Goal: Task Accomplishment & Management: Manage account settings

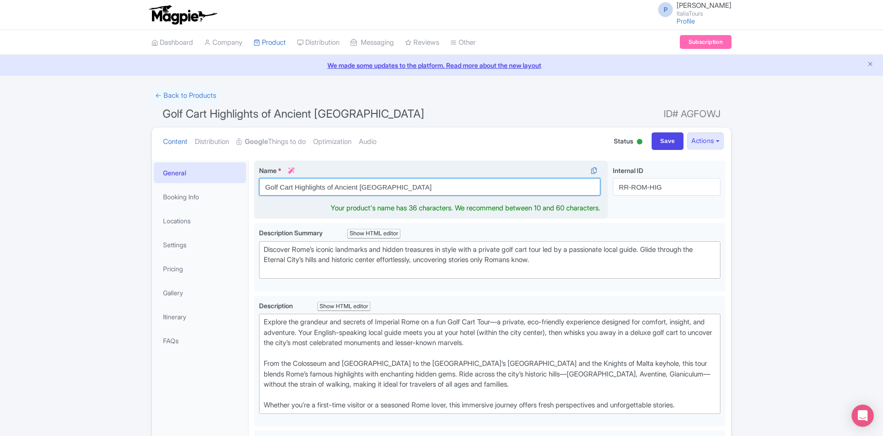
click at [400, 188] on input "Golf Cart Highlights of Ancient Rome" at bounding box center [429, 187] width 341 height 18
paste input "Highlights of Ancient Rome by Golf Cart"
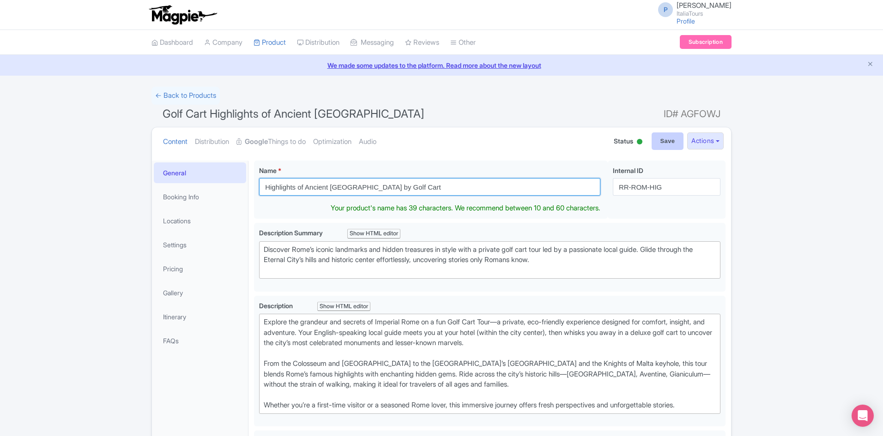
type input "Highlights of Ancient Rome by Golf Cart"
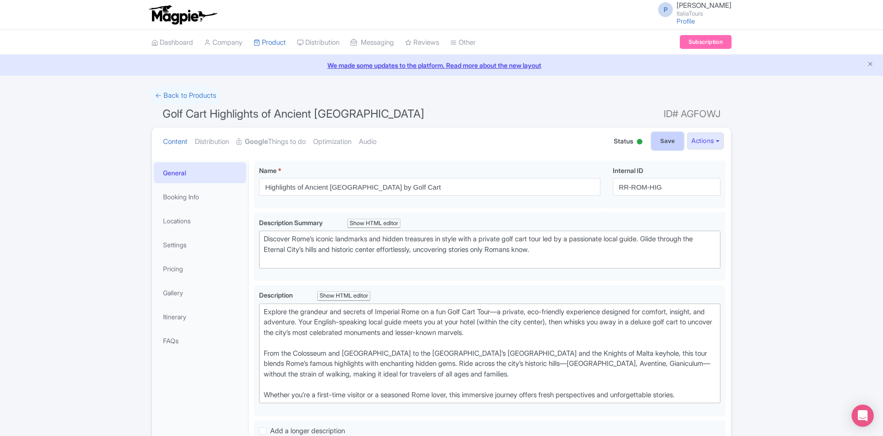
click at [653, 143] on input "Save" at bounding box center [667, 142] width 32 height 18
type input "Saving..."
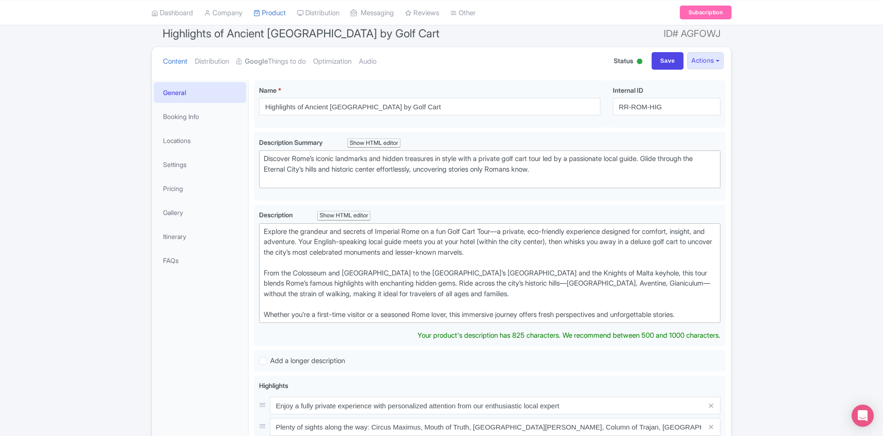
scroll to position [68, 0]
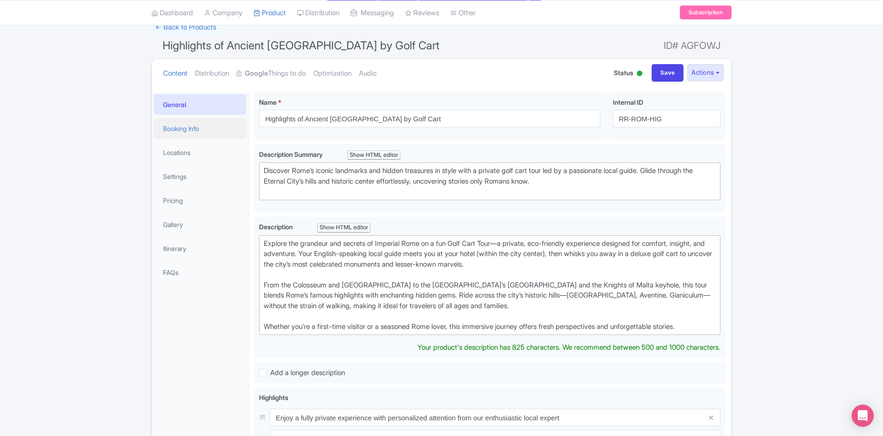
click at [195, 127] on link "Booking Info" at bounding box center [200, 128] width 92 height 21
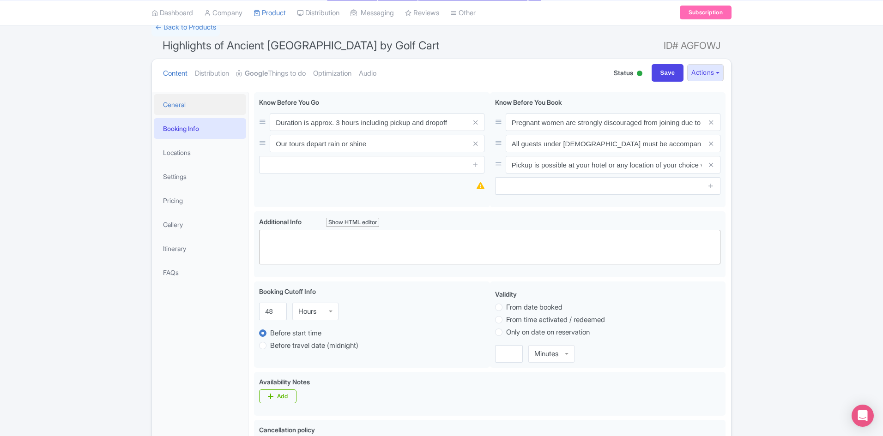
click at [192, 105] on link "General" at bounding box center [200, 104] width 92 height 21
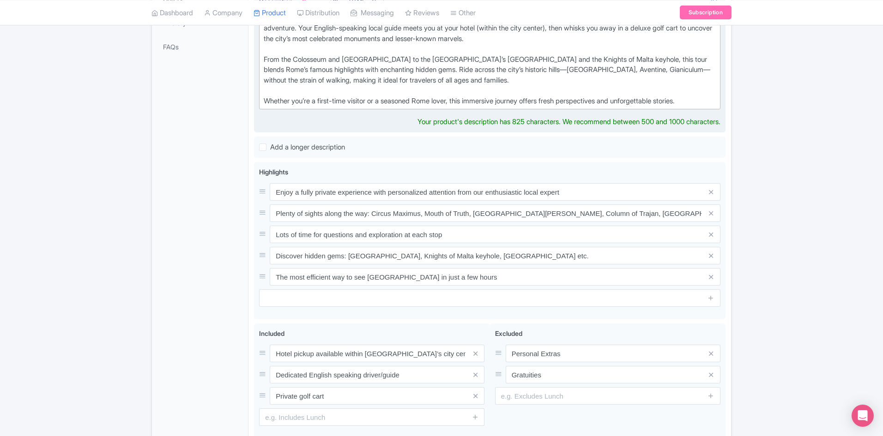
scroll to position [299, 0]
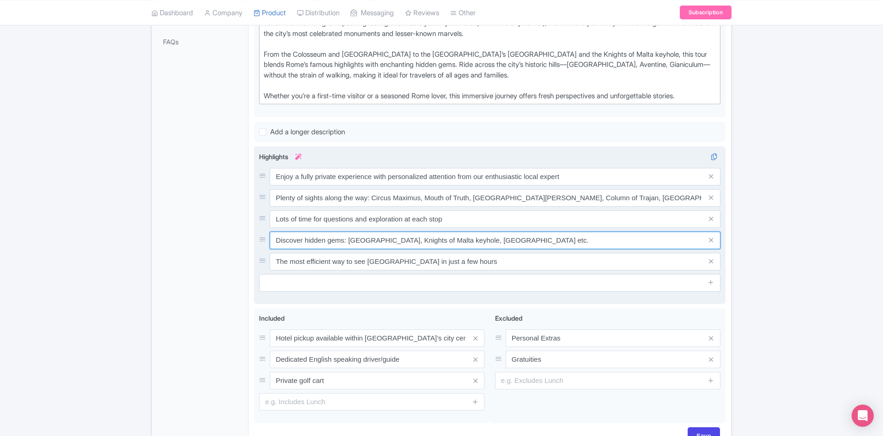
drag, startPoint x: 569, startPoint y: 249, endPoint x: 585, endPoint y: 253, distance: 17.1
click at [585, 253] on div "Enjoy a fully private experience with personalized attention from our enthusias…" at bounding box center [489, 219] width 461 height 102
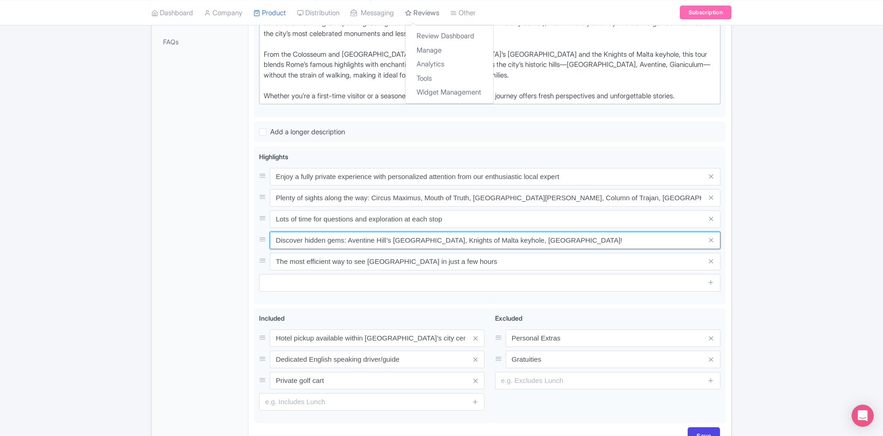
type input "Discover hidden gems: Aventine Hill’s orange grove, Knights of Malta keyhole, V…"
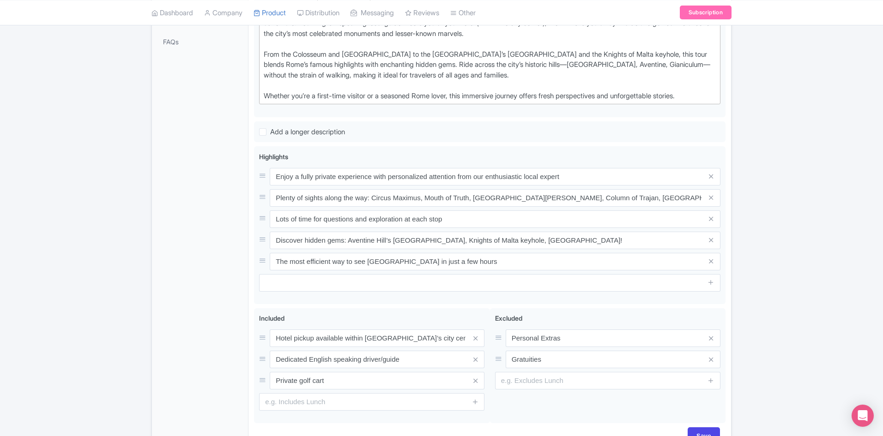
click at [800, 271] on div "Success Product updated successfully ← Back to Products Highlights of Ancient R…" at bounding box center [441, 121] width 883 height 667
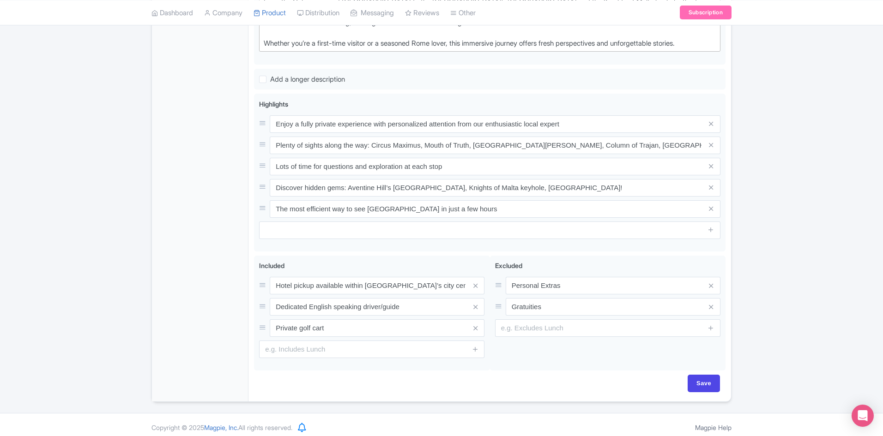
scroll to position [357, 0]
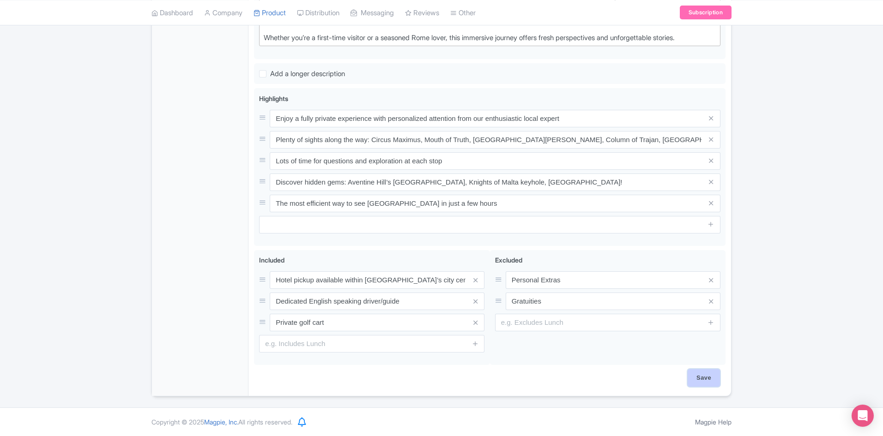
click at [702, 379] on input "Save" at bounding box center [703, 378] width 32 height 18
type input "Saving..."
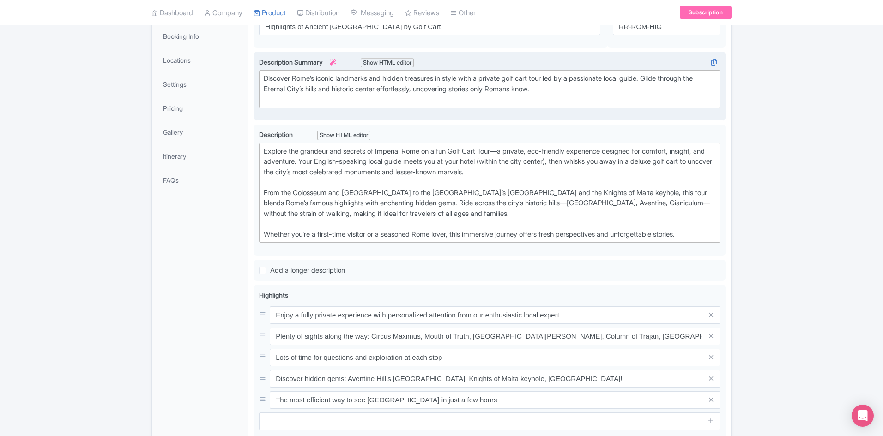
scroll to position [114, 0]
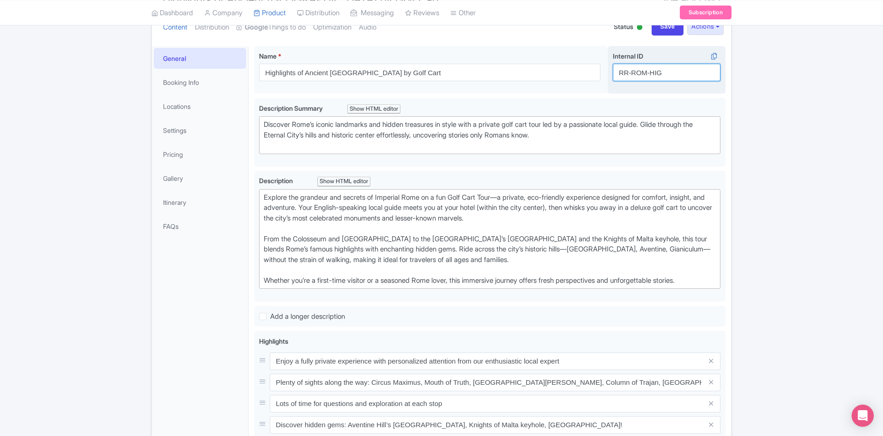
click at [647, 74] on input "RR-ROM-HIG" at bounding box center [667, 73] width 108 height 18
click at [194, 175] on link "Gallery" at bounding box center [200, 178] width 92 height 21
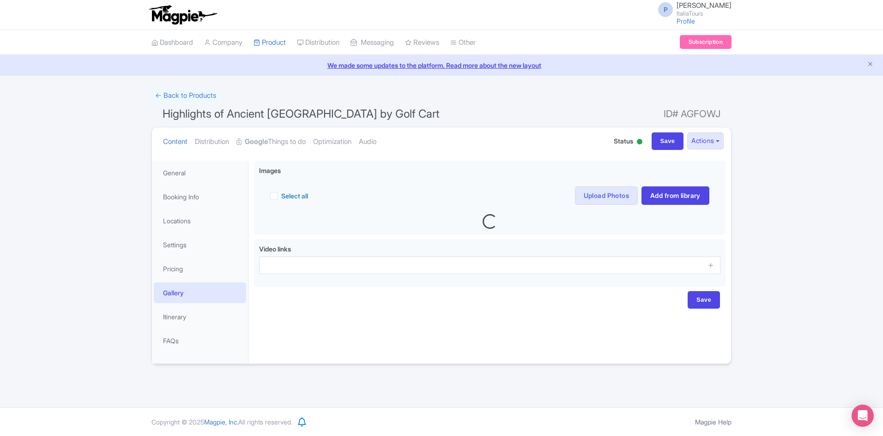
scroll to position [0, 0]
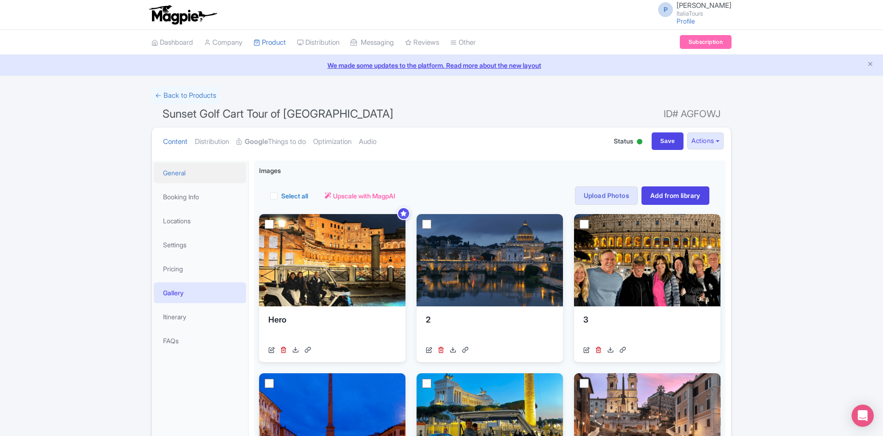
click at [185, 183] on link "General" at bounding box center [200, 173] width 92 height 21
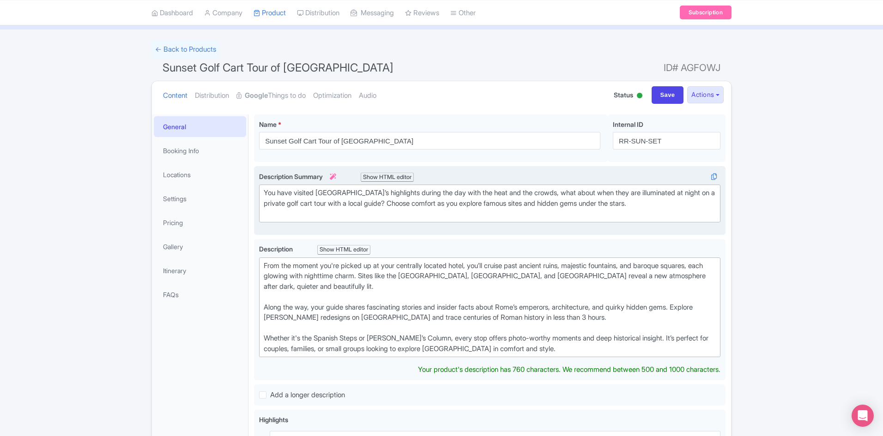
scroll to position [56, 0]
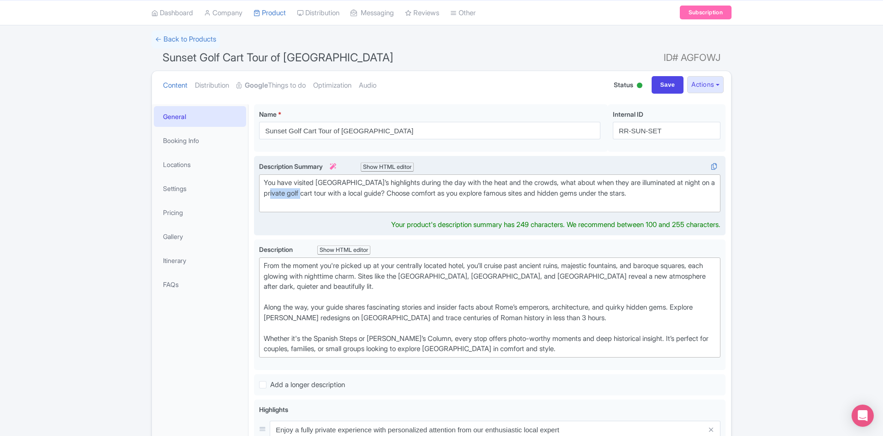
drag, startPoint x: 317, startPoint y: 192, endPoint x: 286, endPoint y: 191, distance: 30.5
click at [286, 191] on div "You have visited Rome’s highlights during the day with the heat and the crowds,…" at bounding box center [490, 193] width 452 height 31
drag, startPoint x: 292, startPoint y: 182, endPoint x: 263, endPoint y: 181, distance: 29.1
click at [263, 181] on trix-editor "You have visited Rome’s highlights during the day with the heat and the crowds,…" at bounding box center [489, 194] width 461 height 38
paste trix-editor "may"
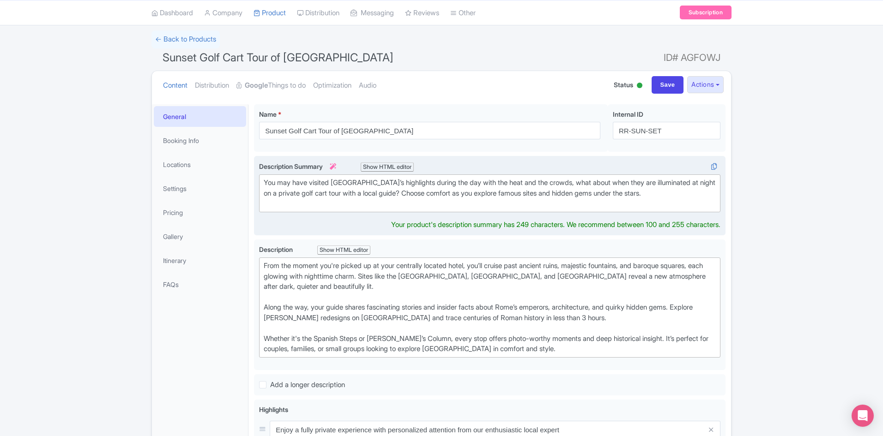
type trix-editor "<div>You may have visited Rome’s highlights during the day with the heat and th…"
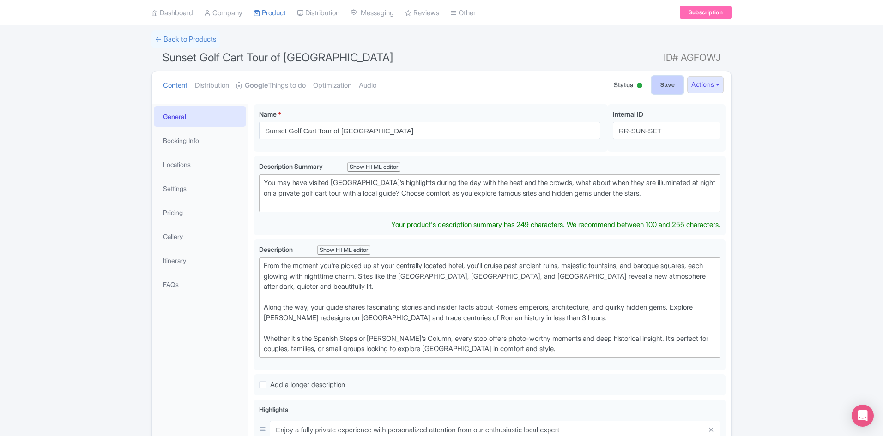
click at [669, 88] on input "Save" at bounding box center [667, 85] width 32 height 18
type input "Saving..."
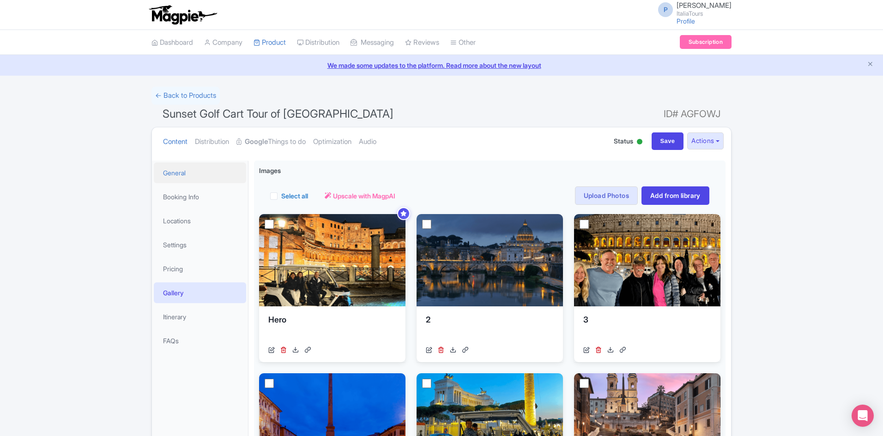
click at [163, 171] on link "General" at bounding box center [200, 173] width 92 height 21
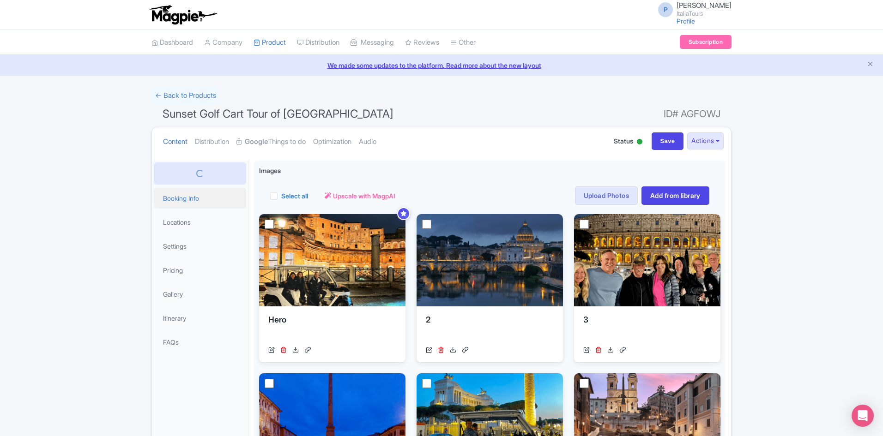
click at [199, 202] on link "Booking Info" at bounding box center [200, 198] width 92 height 21
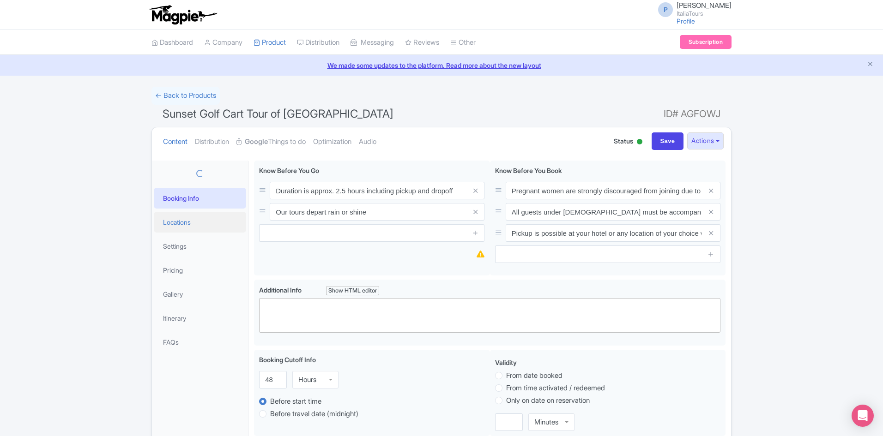
scroll to position [46, 0]
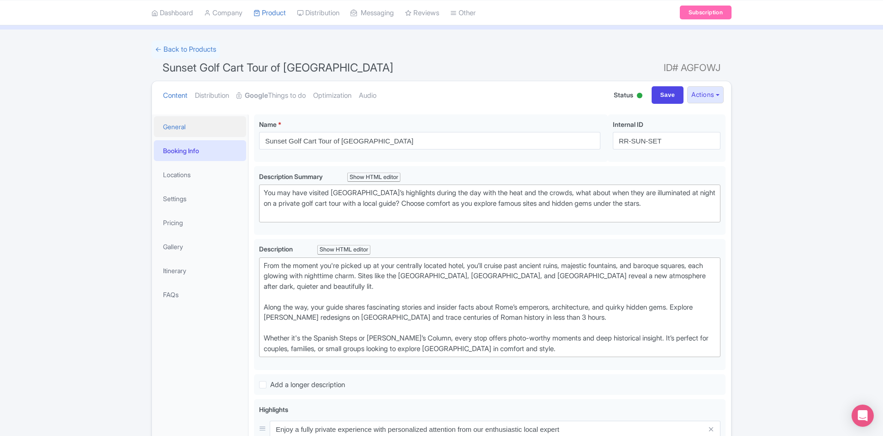
click at [215, 125] on link "General" at bounding box center [200, 126] width 92 height 21
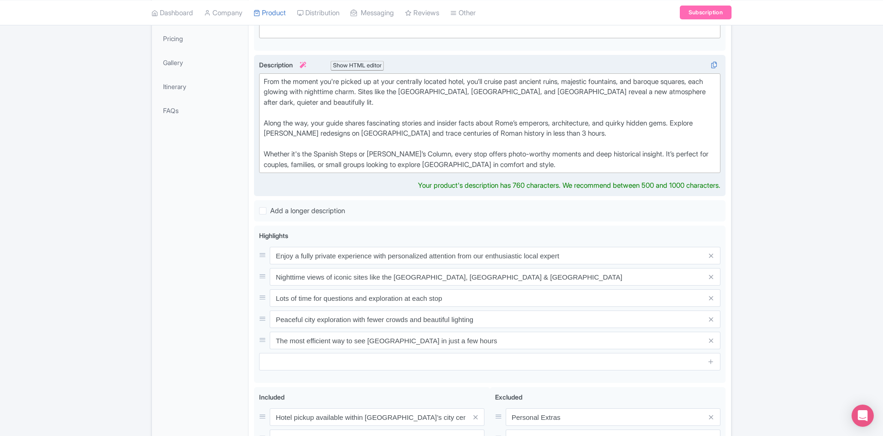
scroll to position [231, 0]
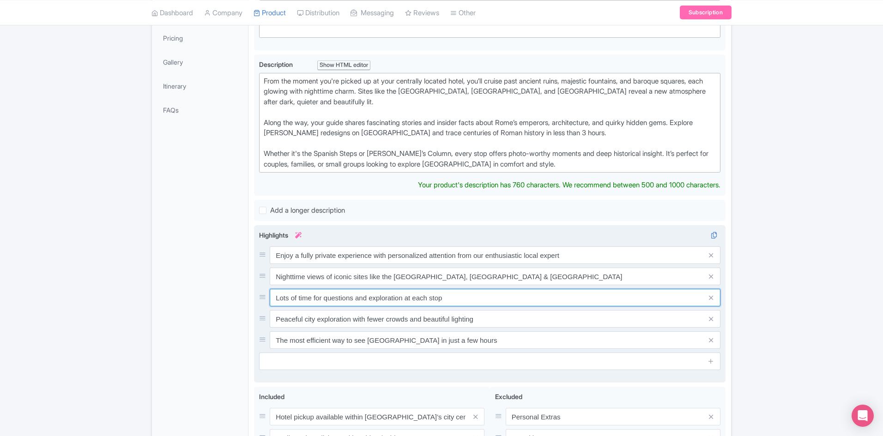
click at [383, 296] on input "Lots of time for questions and exploration at each stop" at bounding box center [495, 298] width 451 height 18
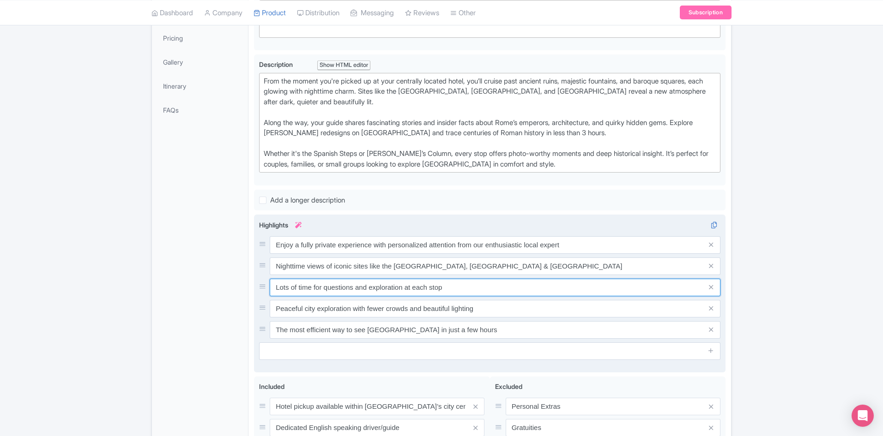
click at [383, 296] on input "Lots of time for questions and exploration at each stop" at bounding box center [495, 288] width 451 height 18
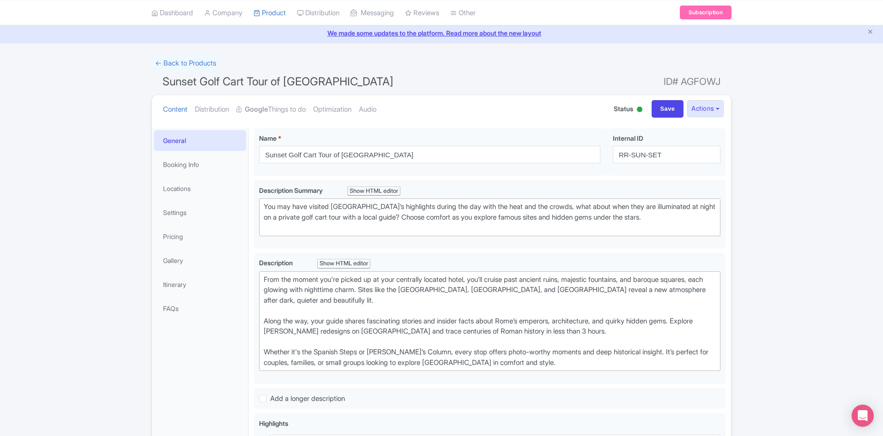
scroll to position [0, 0]
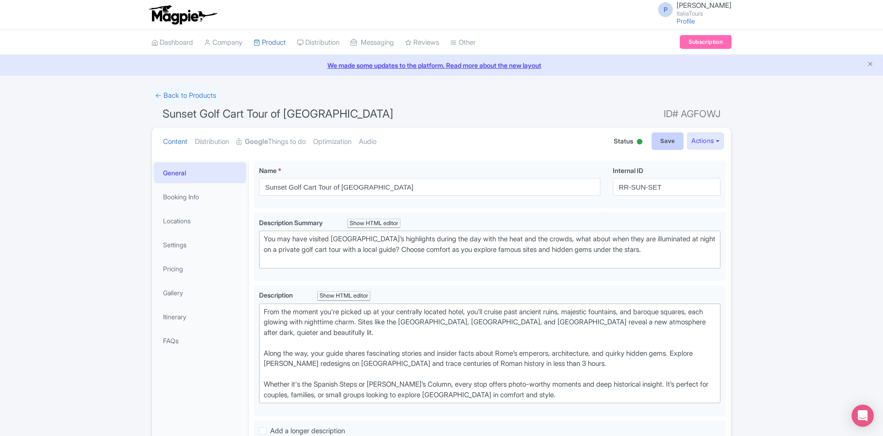
type input "Lots of time for questions and pictures at each stop"
click at [667, 135] on input "Save" at bounding box center [667, 142] width 32 height 18
type input "Saving..."
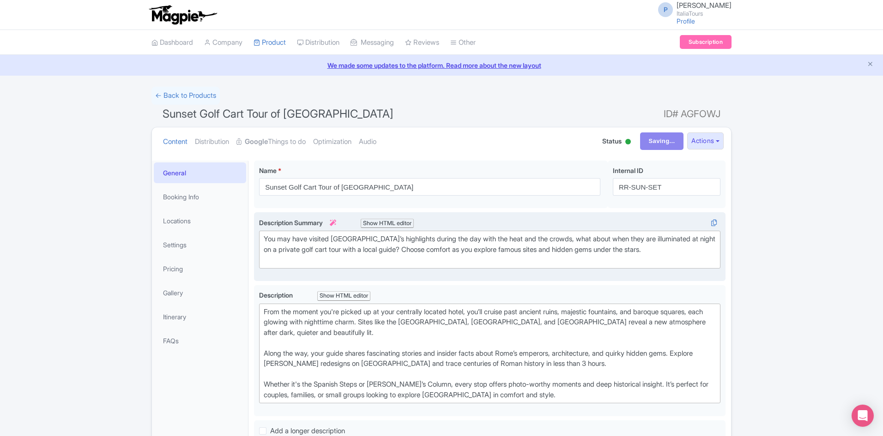
scroll to position [46, 0]
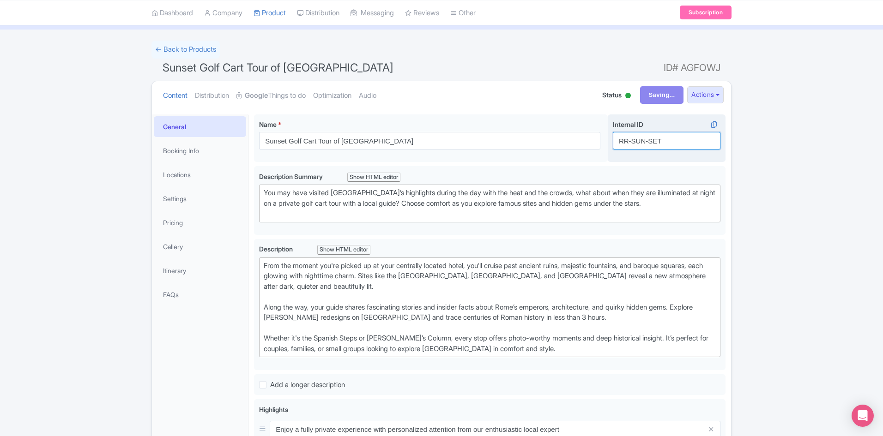
click at [635, 141] on input "RR-SUN-SET" at bounding box center [667, 141] width 108 height 18
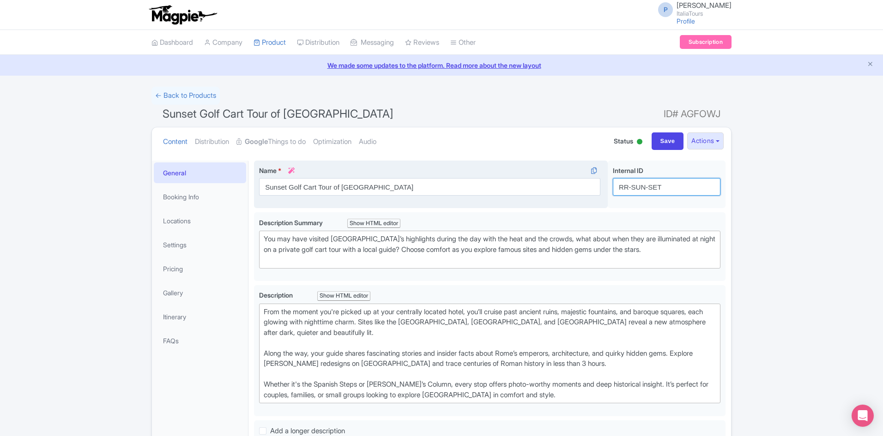
drag, startPoint x: 691, startPoint y: 189, endPoint x: 600, endPoint y: 192, distance: 91.0
click at [600, 192] on div "Sunset Golf Cart Tour of [GEOGRAPHIC_DATA] Name * i Sunset Golf Cart Tour of [G…" at bounding box center [489, 187] width 471 height 52
